Goal: Task Accomplishment & Management: Use online tool/utility

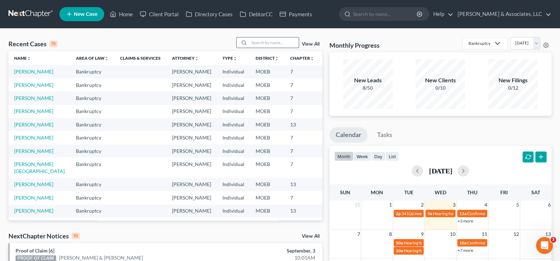
click at [276, 41] on input "search" at bounding box center [273, 42] width 49 height 10
type input "l"
type input "k"
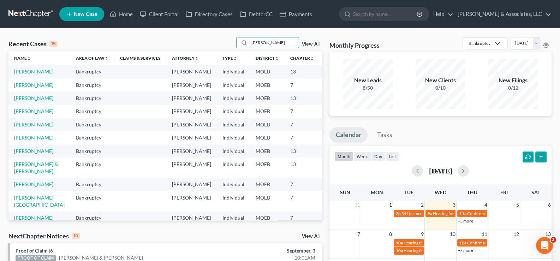
type input "[PERSON_NAME]"
click at [26, 75] on link "[PERSON_NAME]" at bounding box center [33, 72] width 39 height 6
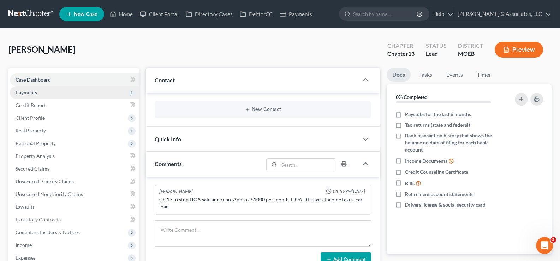
click at [26, 94] on span "Payments" at bounding box center [27, 92] width 22 height 6
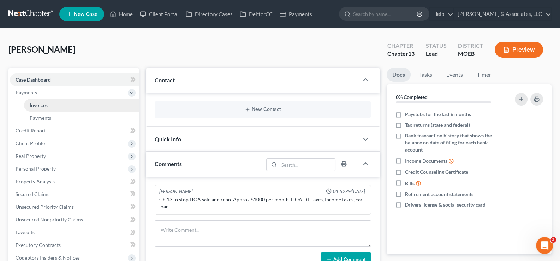
click at [34, 106] on span "Invoices" at bounding box center [39, 105] width 18 height 6
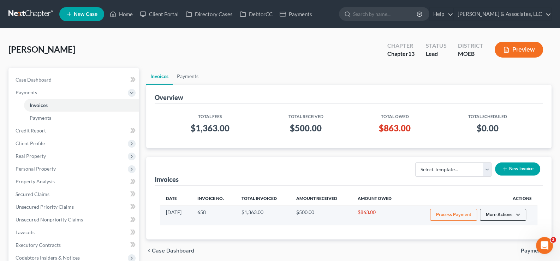
click at [519, 216] on button "More Actions" at bounding box center [503, 215] width 46 height 12
click at [490, 230] on link "View/Edit" at bounding box center [513, 229] width 83 height 12
select select "1"
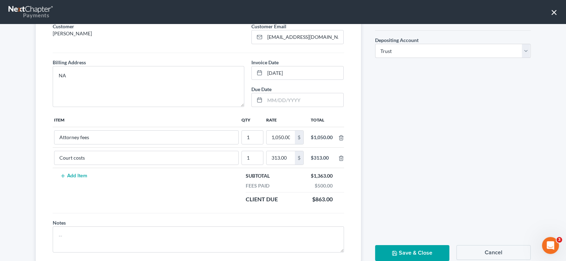
scroll to position [70, 0]
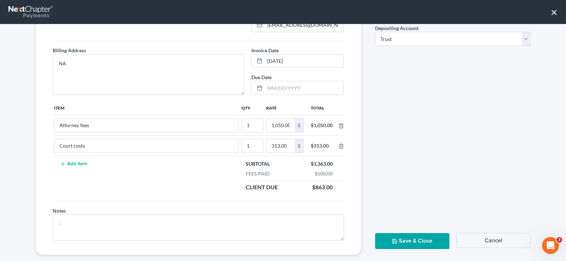
click at [65, 163] on button "Add Item" at bounding box center [73, 164] width 31 height 6
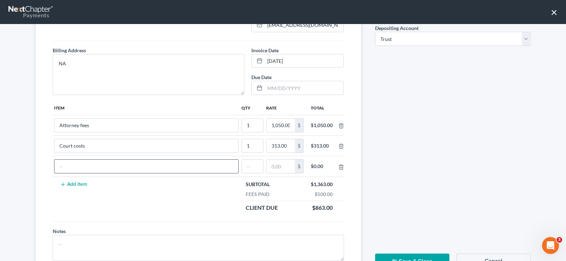
click at [65, 166] on input "text" at bounding box center [146, 166] width 184 height 13
click at [407, 256] on button "Save & Close" at bounding box center [412, 262] width 74 height 16
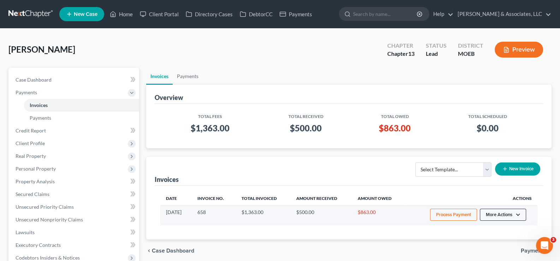
click at [518, 216] on button "More Actions" at bounding box center [503, 215] width 46 height 12
click at [491, 228] on link "View/Edit" at bounding box center [513, 229] width 83 height 12
select select "1"
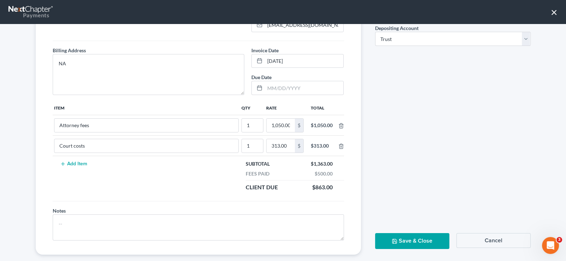
click at [63, 162] on button "Add Item" at bounding box center [73, 164] width 31 height 6
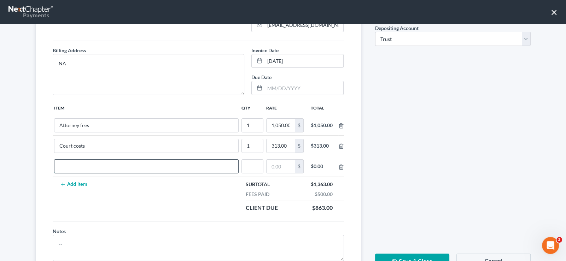
click at [134, 167] on input "text" at bounding box center [146, 166] width 184 height 13
type input "Expedited fees"
drag, startPoint x: 243, startPoint y: 165, endPoint x: 249, endPoint y: 165, distance: 6.7
click at [243, 165] on input "text" at bounding box center [252, 166] width 21 height 13
type input "1"
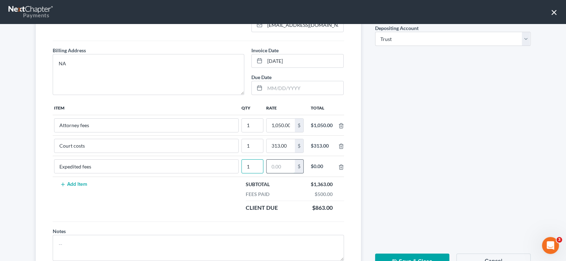
click at [276, 166] on input "text" at bounding box center [280, 166] width 28 height 13
type input "500"
click at [391, 256] on button "Save & Close" at bounding box center [412, 262] width 74 height 16
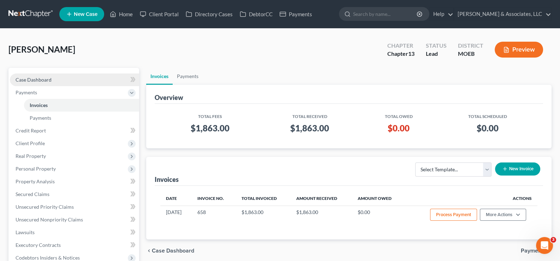
click at [30, 79] on span "Case Dashboard" at bounding box center [34, 80] width 36 height 6
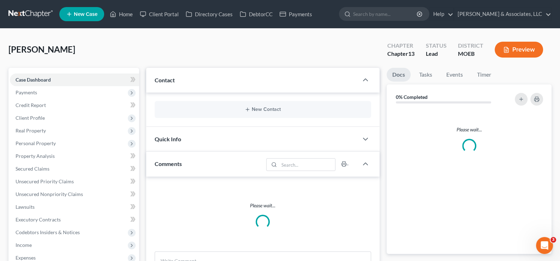
scroll to position [140, 0]
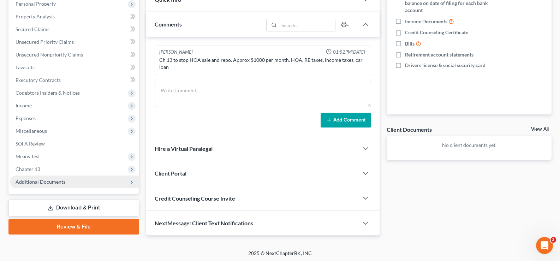
click at [52, 180] on span "Additional Documents" at bounding box center [41, 182] width 50 height 6
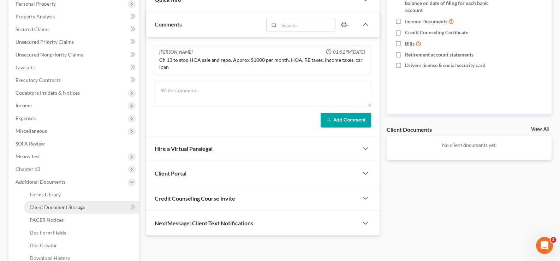
click at [48, 205] on span "Client Document Storage" at bounding box center [57, 207] width 55 height 6
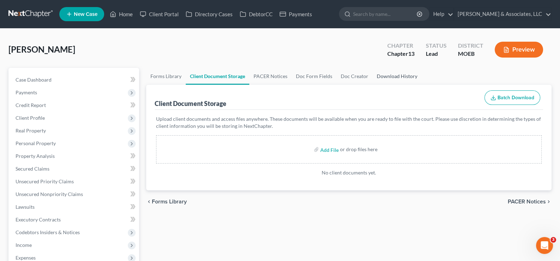
click at [388, 76] on link "Download History" at bounding box center [397, 76] width 49 height 17
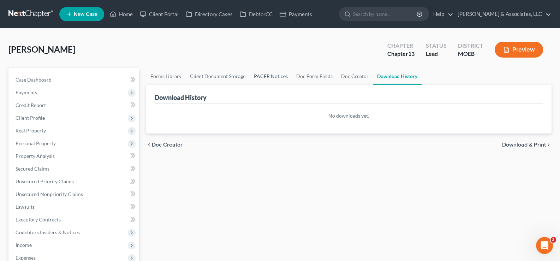
click at [267, 73] on link "PACER Notices" at bounding box center [271, 76] width 42 height 17
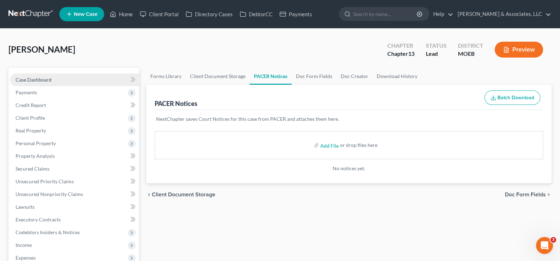
click at [33, 79] on span "Case Dashboard" at bounding box center [34, 80] width 36 height 6
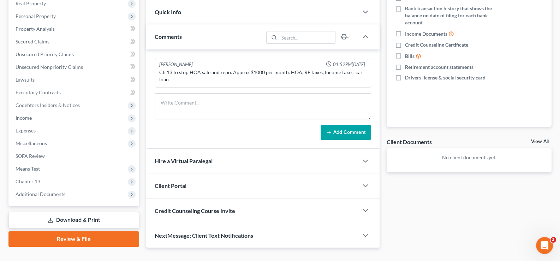
scroll to position [140, 0]
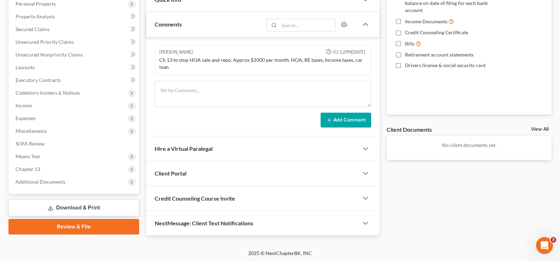
click at [173, 178] on div "Client Portal" at bounding box center [252, 173] width 213 height 24
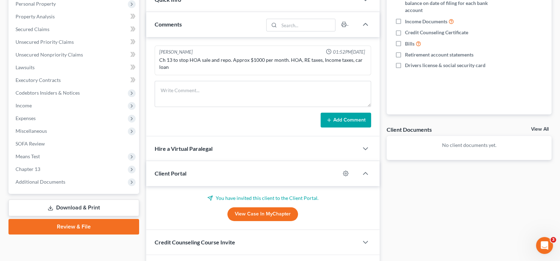
click at [254, 209] on link "View Case in MyChapter" at bounding box center [263, 214] width 71 height 14
